Goal: Information Seeking & Learning: Learn about a topic

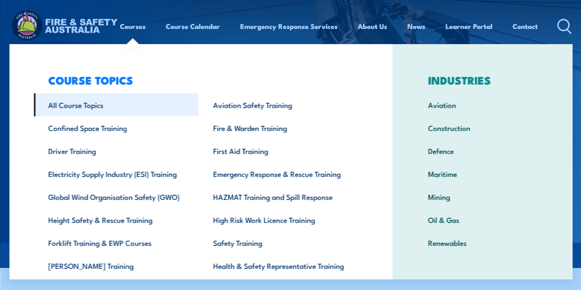
click at [80, 106] on link "All Course Topics" at bounding box center [116, 104] width 165 height 23
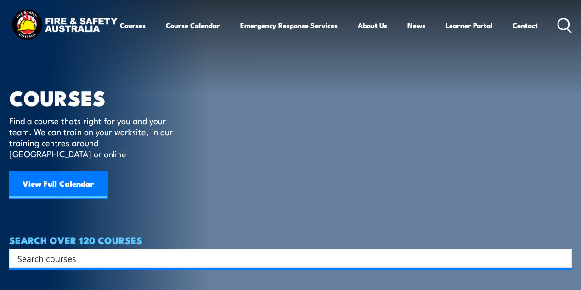
click at [28, 251] on input "Search input" at bounding box center [284, 258] width 534 height 14
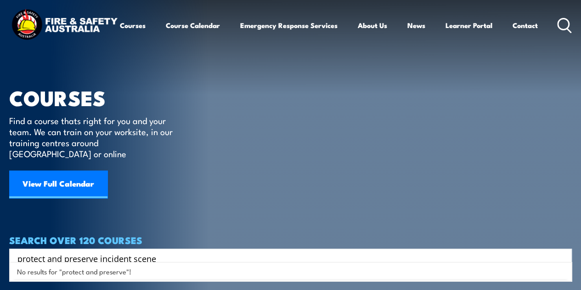
type input "protect and preserve incident scene"
